Goal: Book appointment/travel/reservation

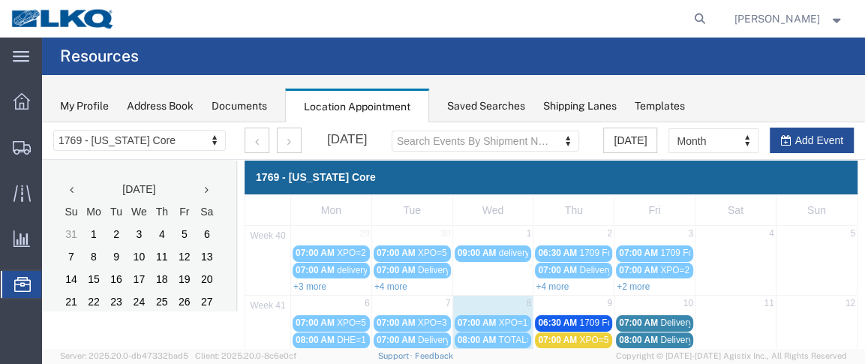
scroll to position [126, 0]
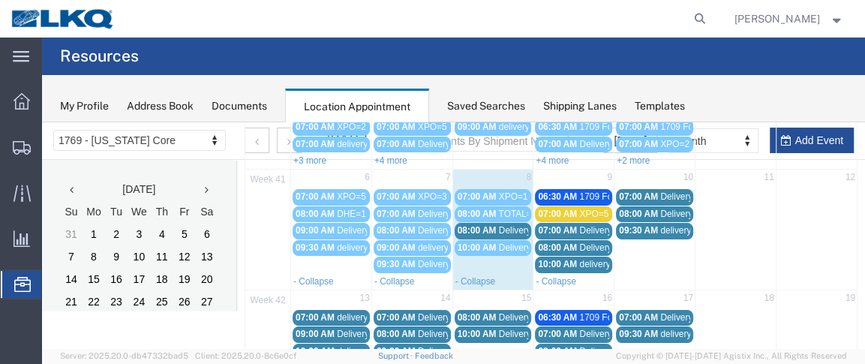
drag, startPoint x: 443, startPoint y: 105, endPoint x: 421, endPoint y: 17, distance: 91.4
click at [421, 17] on agx-global-search at bounding box center [473, 19] width 480 height 38
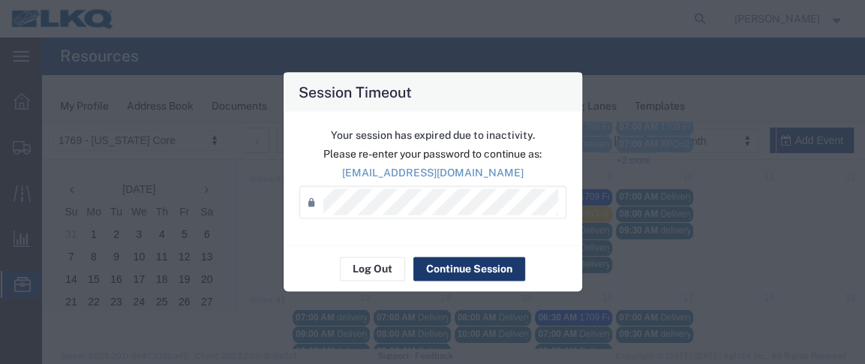
click at [463, 263] on button "Continue Session" at bounding box center [469, 269] width 112 height 24
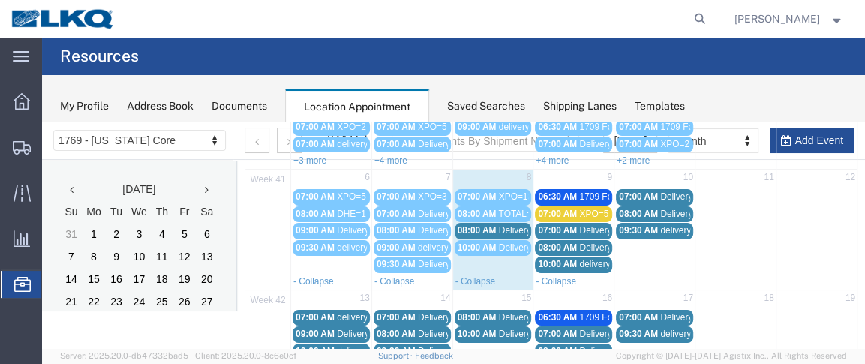
click at [640, 177] on td "10" at bounding box center [655, 179] width 81 height 19
select select "1"
select select
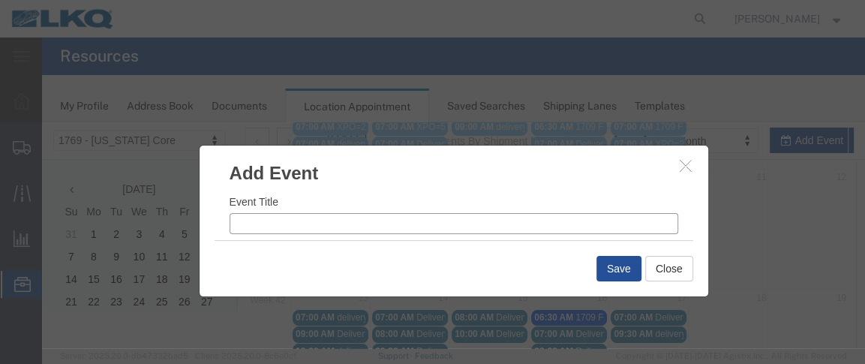
click at [311, 222] on input "Event Title" at bounding box center [454, 223] width 449 height 21
type input "XPO=4"
click at [485, 217] on input "8:05 AM" at bounding box center [571, 219] width 213 height 21
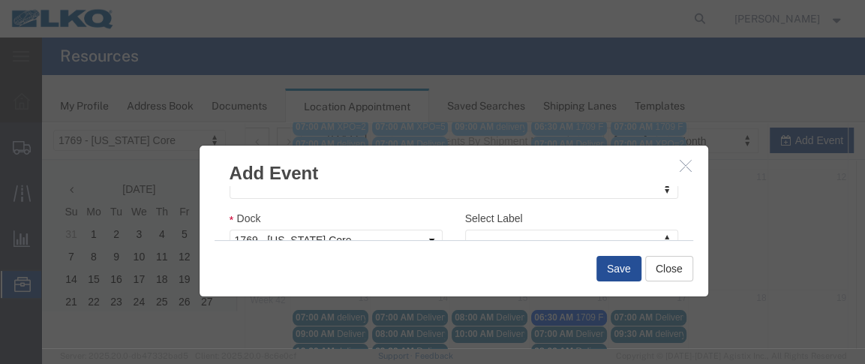
type input "7:00 AM"
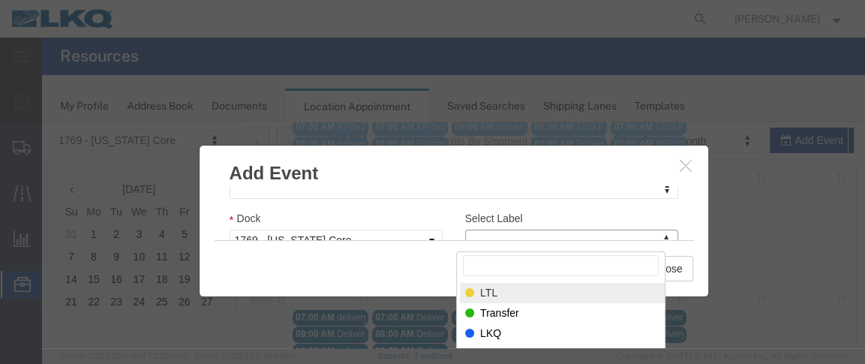
select select "25"
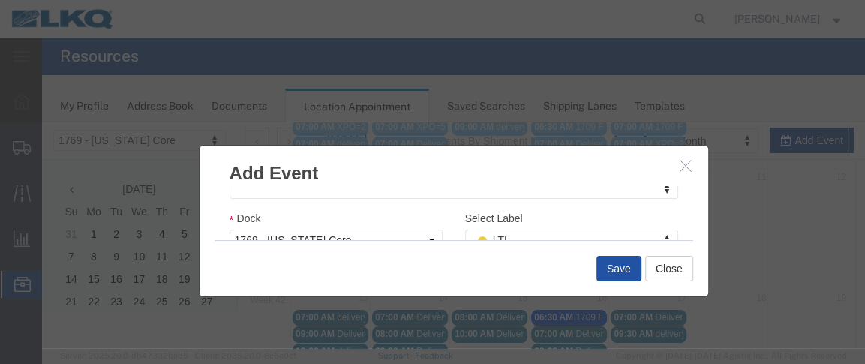
click at [619, 275] on button "Save" at bounding box center [618, 269] width 45 height 26
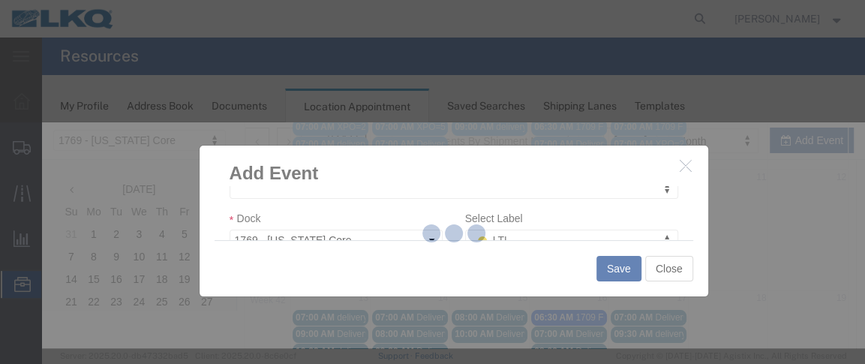
click at [608, 268] on div at bounding box center [453, 235] width 823 height 226
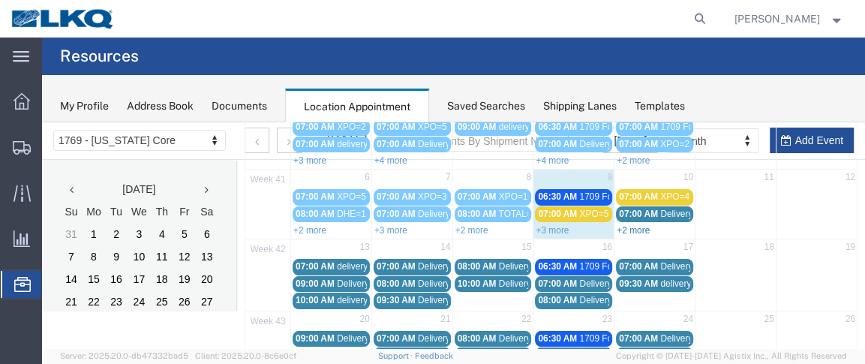
click at [632, 225] on link "+2 more" at bounding box center [633, 230] width 33 height 11
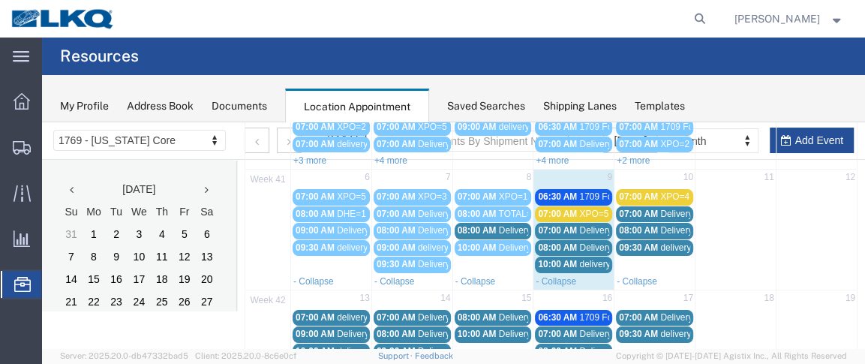
drag, startPoint x: 572, startPoint y: 214, endPoint x: 554, endPoint y: 206, distance: 19.1
click at [554, 209] on span "07:00 AM" at bounding box center [557, 214] width 39 height 11
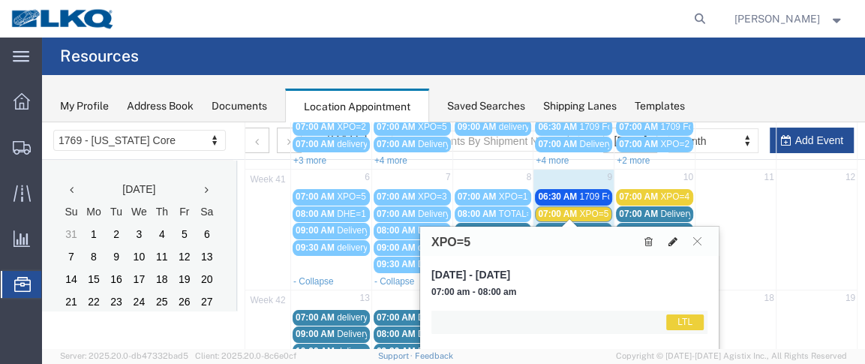
click at [669, 239] on icon at bounding box center [673, 241] width 9 height 11
select select "1"
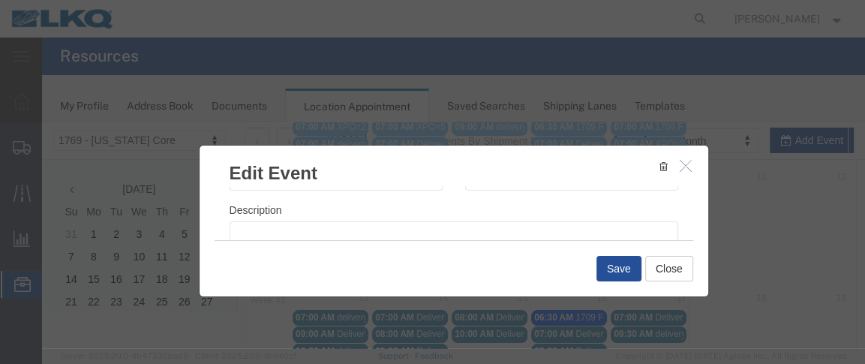
scroll to position [288, 0]
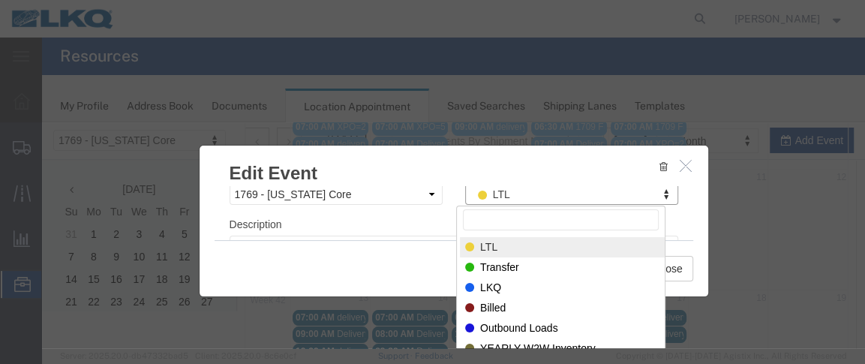
drag, startPoint x: 505, startPoint y: 190, endPoint x: 470, endPoint y: 191, distance: 34.5
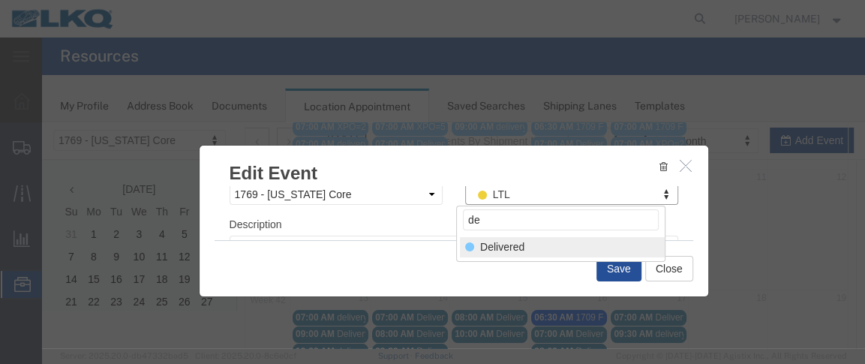
type input "de"
drag, startPoint x: 495, startPoint y: 243, endPoint x: 507, endPoint y: 245, distance: 12.1
select select "40"
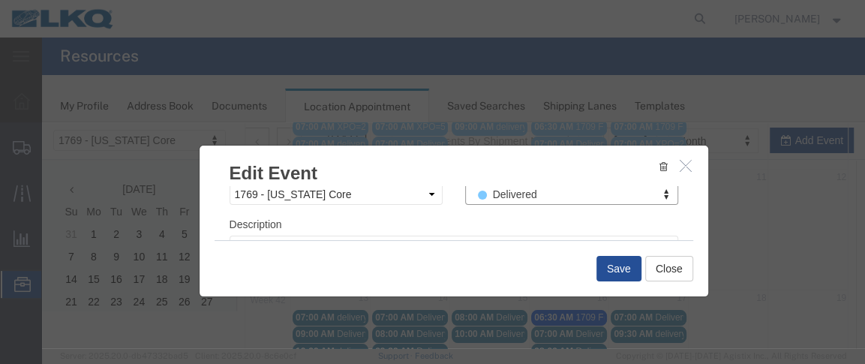
scroll to position [259, 0]
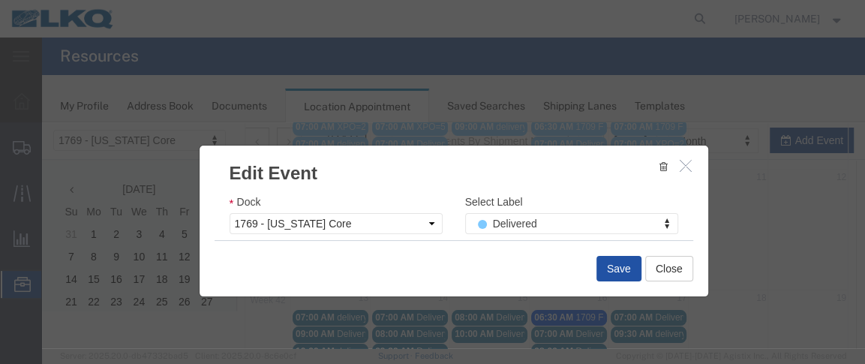
click at [615, 268] on button "Save" at bounding box center [618, 269] width 45 height 26
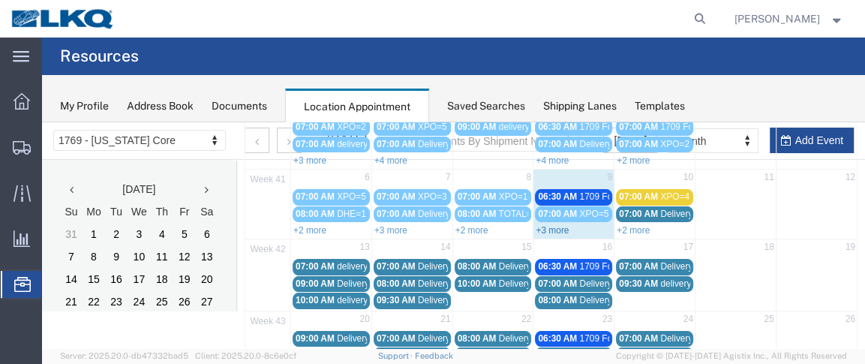
click at [555, 225] on link "+3 more" at bounding box center [552, 230] width 33 height 11
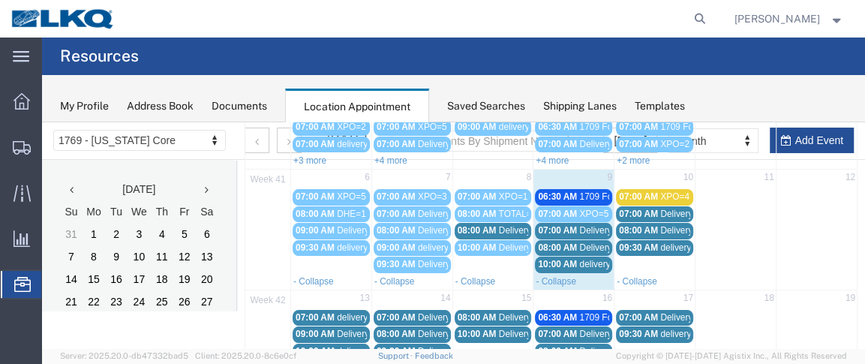
click at [560, 191] on span "06:30 AM" at bounding box center [557, 196] width 39 height 11
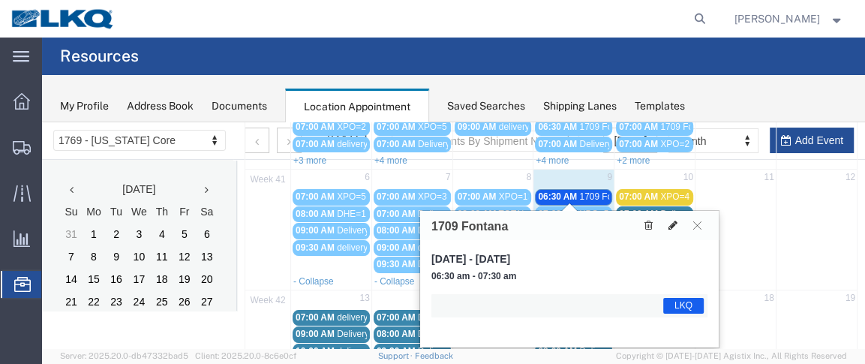
click at [670, 220] on icon at bounding box center [673, 225] width 9 height 11
select select "1"
select select "22"
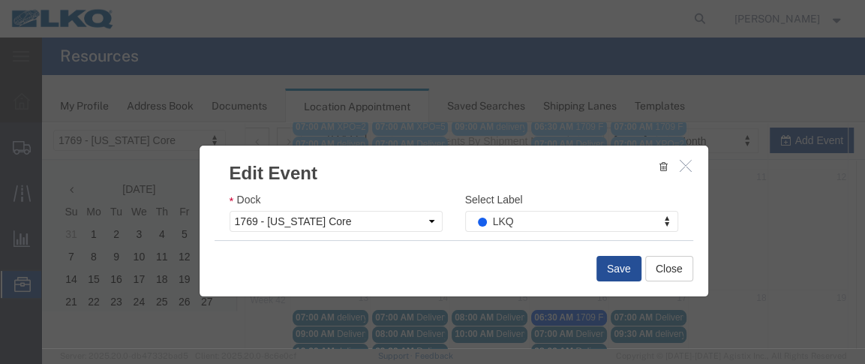
scroll to position [269, 0]
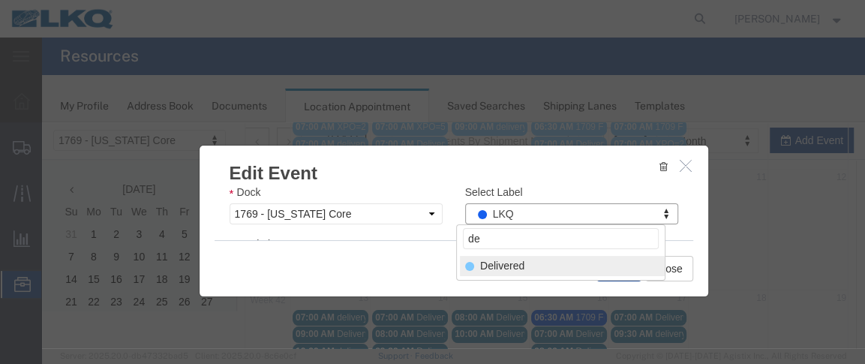
type input "de"
select select "40"
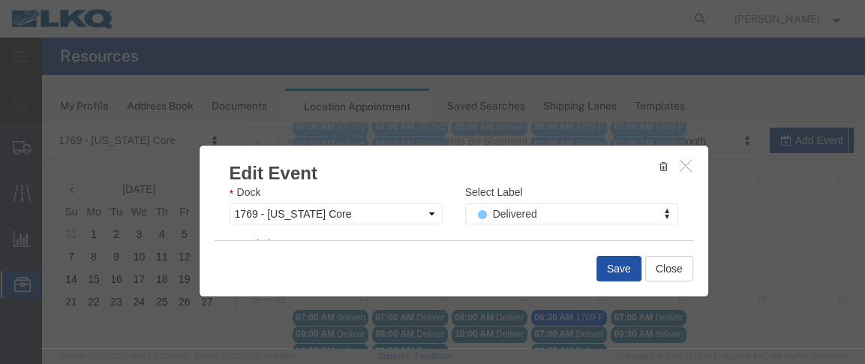
click at [612, 269] on button "Save" at bounding box center [618, 269] width 45 height 26
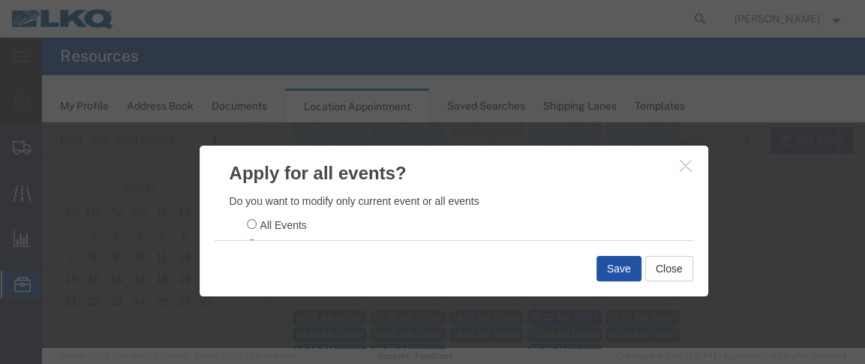
click at [616, 267] on button "Save" at bounding box center [618, 269] width 45 height 26
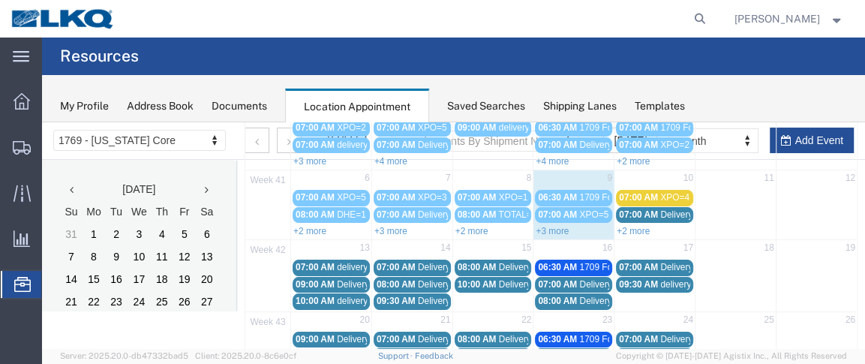
scroll to position [126, 0]
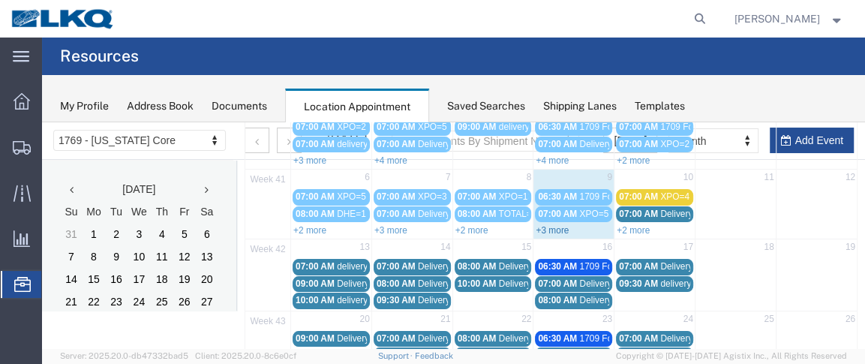
click at [552, 226] on link "+3 more" at bounding box center [552, 230] width 33 height 11
